Goal: Task Accomplishment & Management: Manage account settings

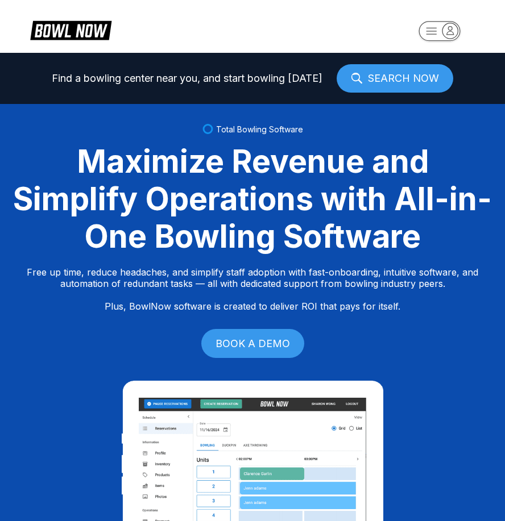
click at [431, 36] on rect "button" at bounding box center [438, 31] width 41 height 20
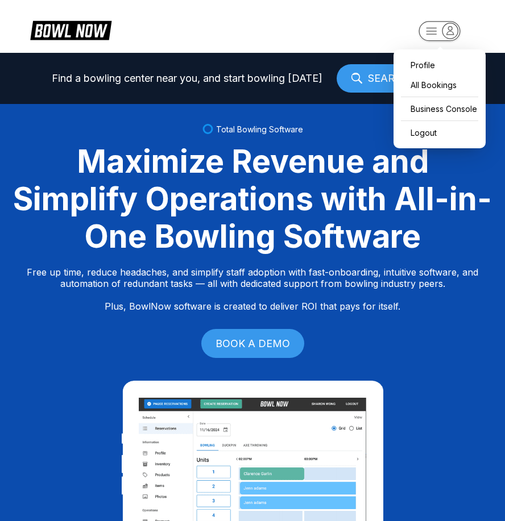
click at [442, 96] on div "Profile All Bookings Business Console Logout" at bounding box center [439, 98] width 92 height 99
click at [442, 103] on div "Business Console" at bounding box center [439, 109] width 81 height 20
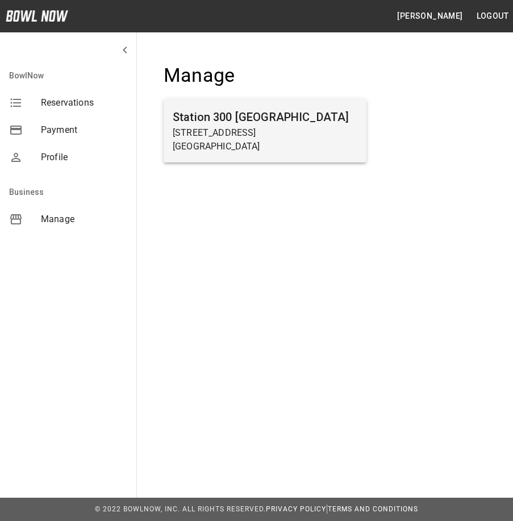
click at [325, 159] on div "Station [GEOGRAPHIC_DATA][STREET_ADDRESS]" at bounding box center [265, 131] width 203 height 64
